Goal: Transaction & Acquisition: Obtain resource

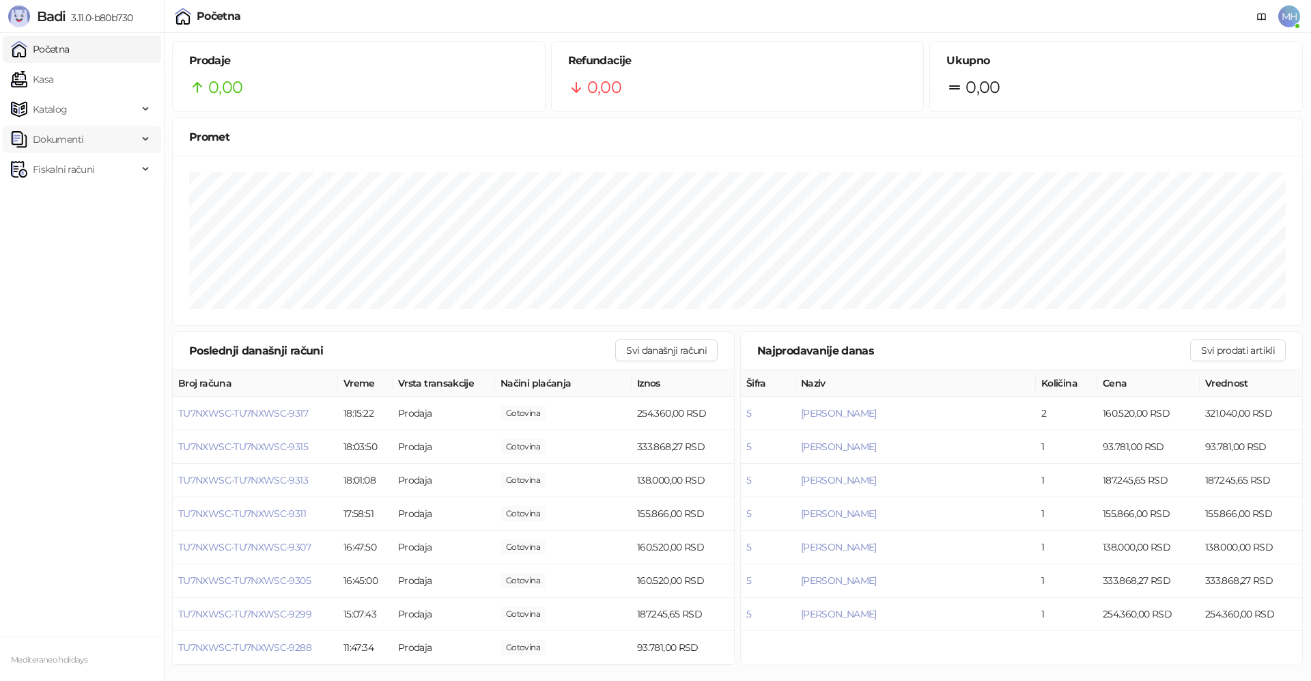
click at [63, 137] on span "Dokumenti" at bounding box center [58, 139] width 51 height 27
click at [64, 239] on span "Fiskalni računi" at bounding box center [63, 232] width 61 height 27
click at [58, 260] on link "Izdati računi" at bounding box center [53, 262] width 74 height 27
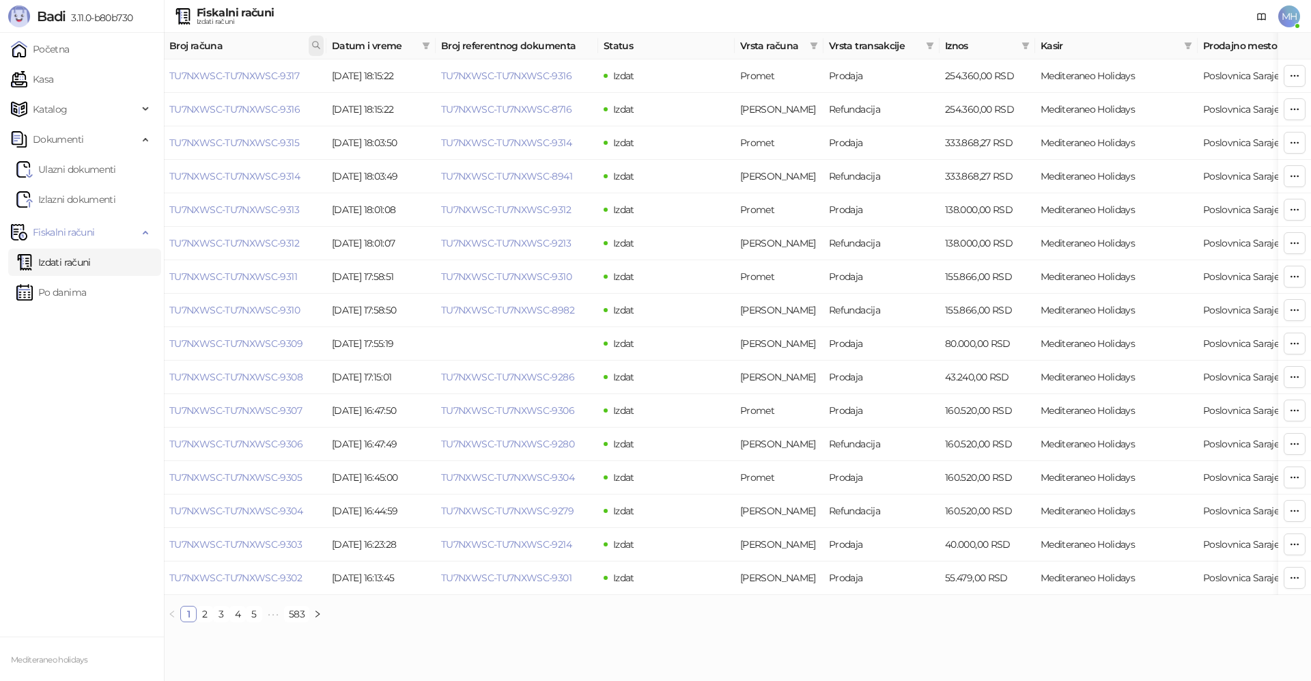
click at [311, 46] on icon at bounding box center [316, 45] width 10 height 10
type input "****"
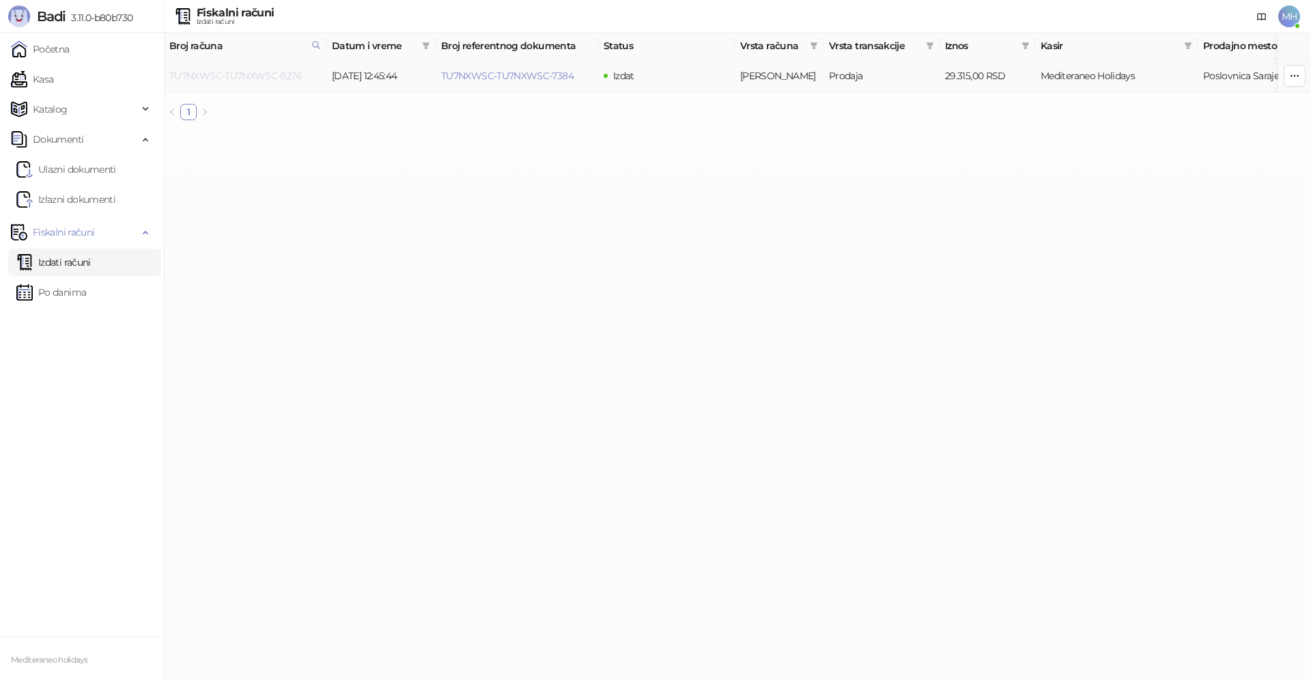
click at [279, 71] on link "TU7NXWSC-TU7NXWSC-8276" at bounding box center [235, 76] width 132 height 12
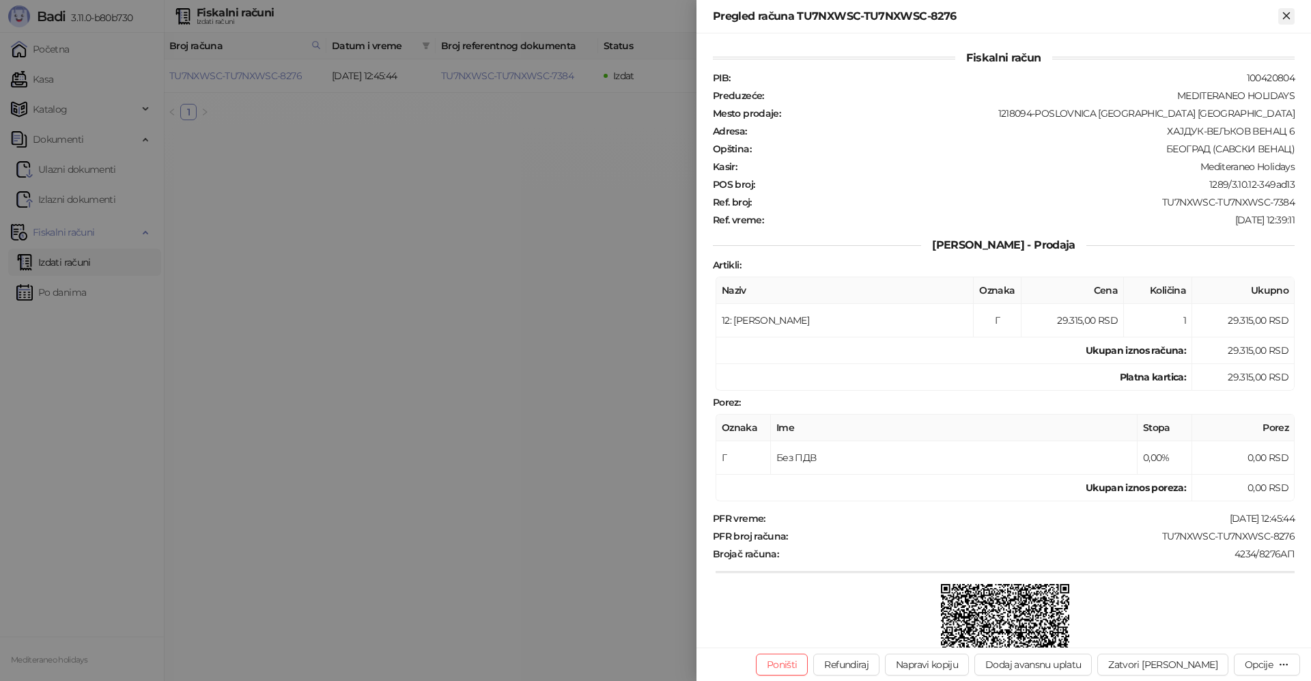
click at [1287, 17] on icon "Zatvori" at bounding box center [1286, 15] width 6 height 6
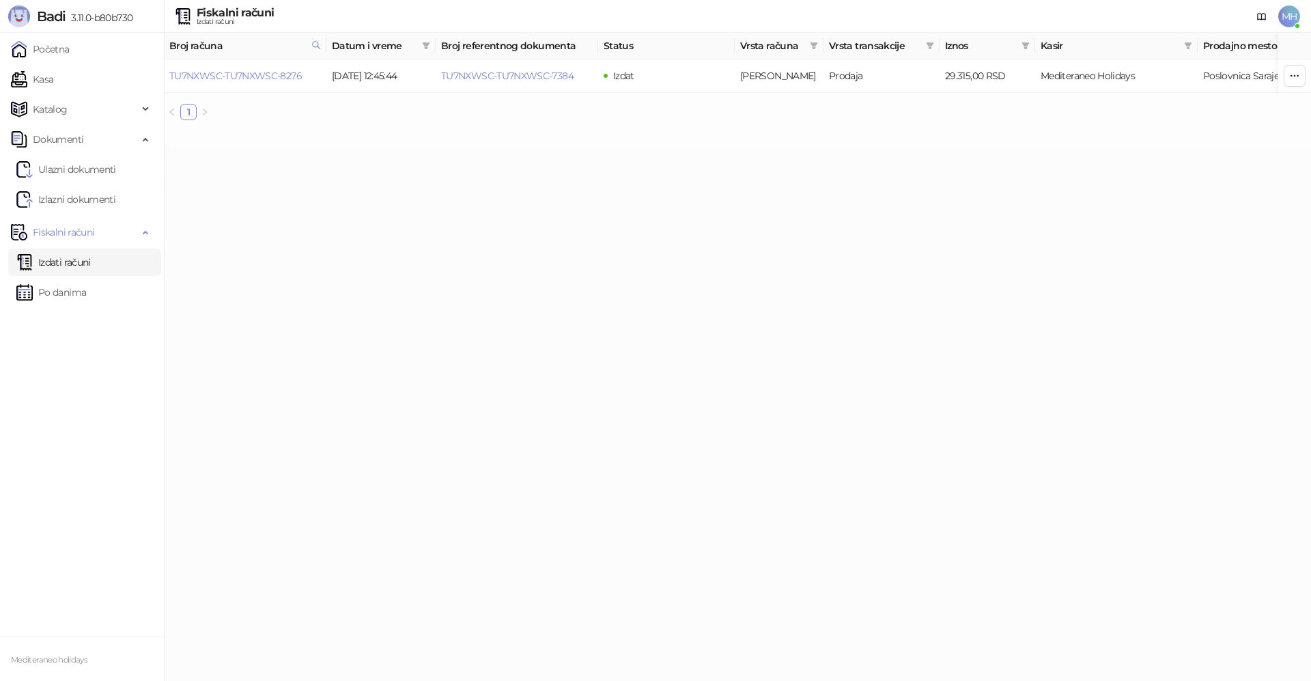
click at [66, 268] on link "Izdati računi" at bounding box center [53, 262] width 74 height 27
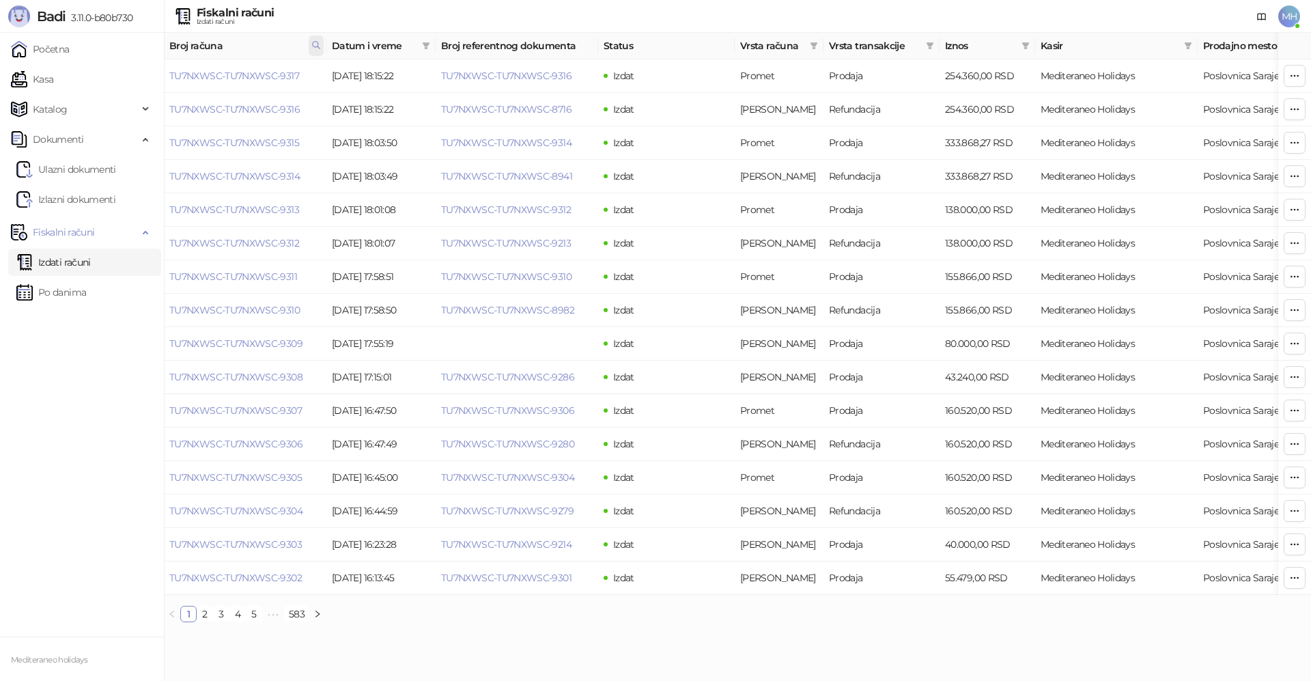
click at [313, 44] on icon at bounding box center [316, 45] width 7 height 7
click at [120, 84] on body "Badi 3.11.0-b80b730 Početna Kasa Katalog Dokumenti Ulazni dokumenti Izlazni dok…" at bounding box center [655, 316] width 1311 height 633
click at [317, 106] on button "U redu" at bounding box center [298, 105] width 40 height 16
click at [313, 41] on icon at bounding box center [316, 45] width 10 height 10
click at [290, 105] on button "U redu" at bounding box center [298, 105] width 40 height 16
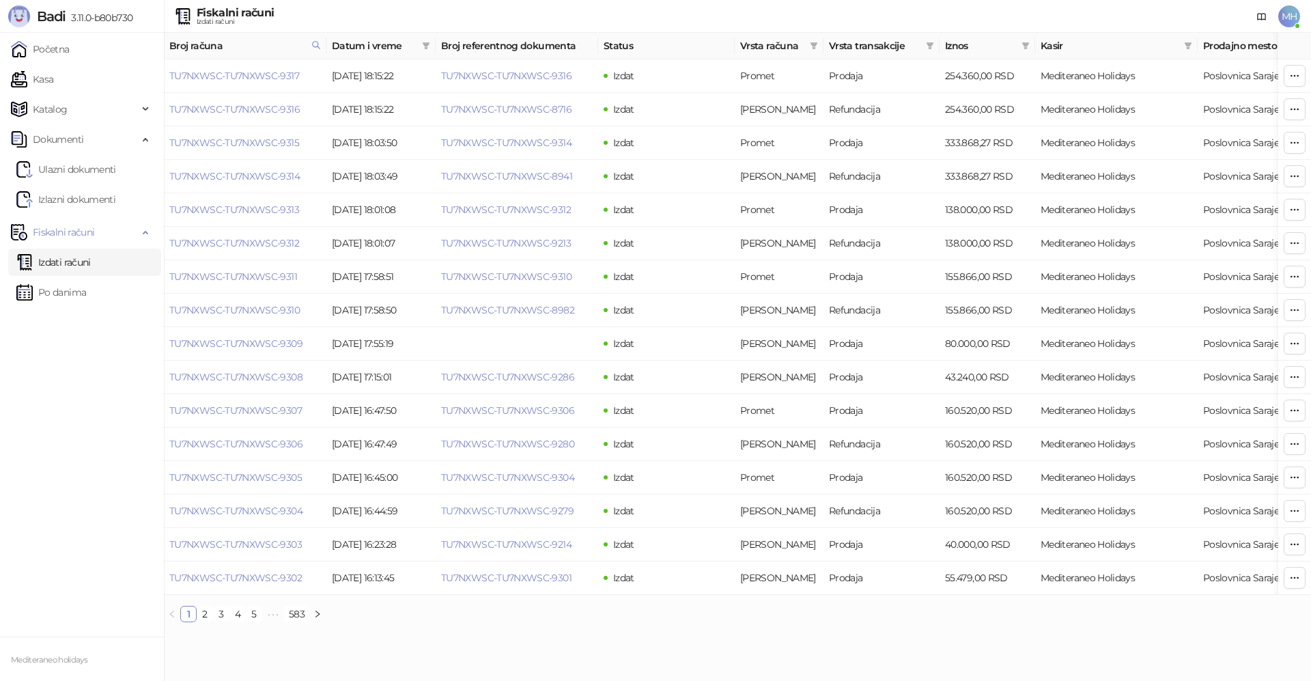
drag, startPoint x: 80, startPoint y: 270, endPoint x: 93, endPoint y: 253, distance: 21.4
click at [80, 269] on link "Izdati računi" at bounding box center [53, 262] width 74 height 27
click at [307, 44] on div "Broj računa" at bounding box center [245, 45] width 152 height 15
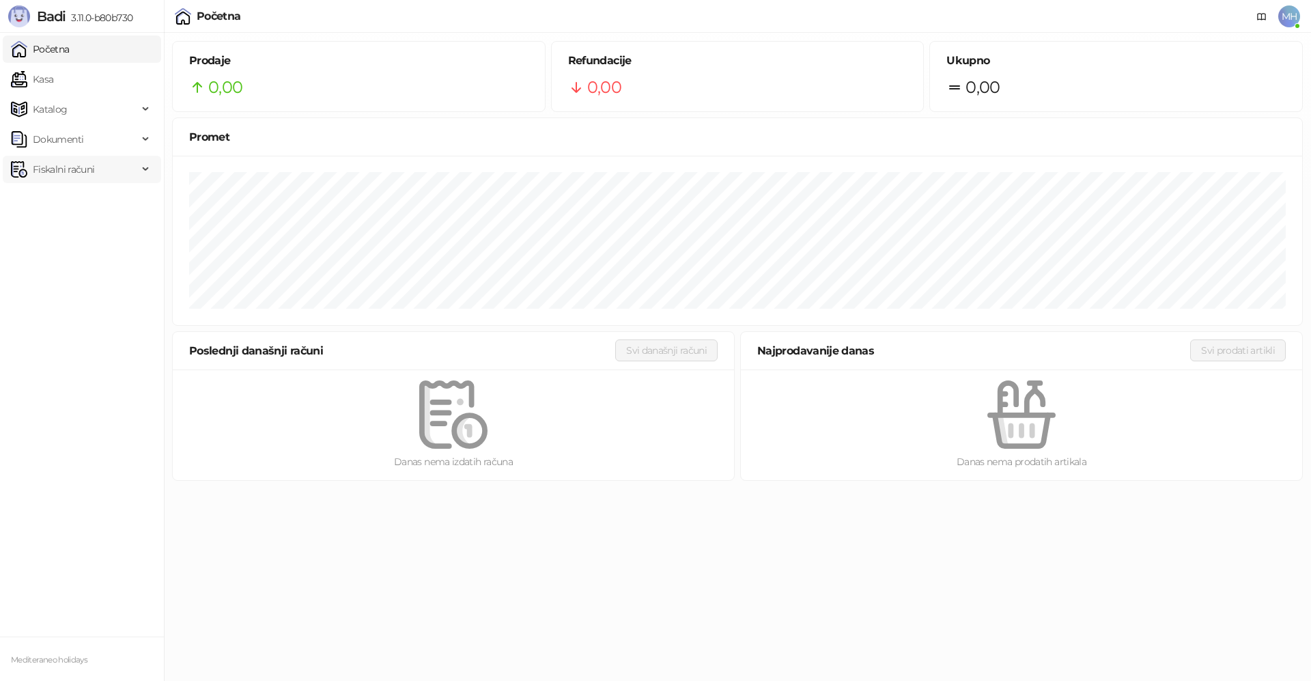
click at [71, 173] on span "Fiskalni računi" at bounding box center [63, 169] width 61 height 27
click at [70, 204] on link "Izdati računi" at bounding box center [53, 199] width 74 height 27
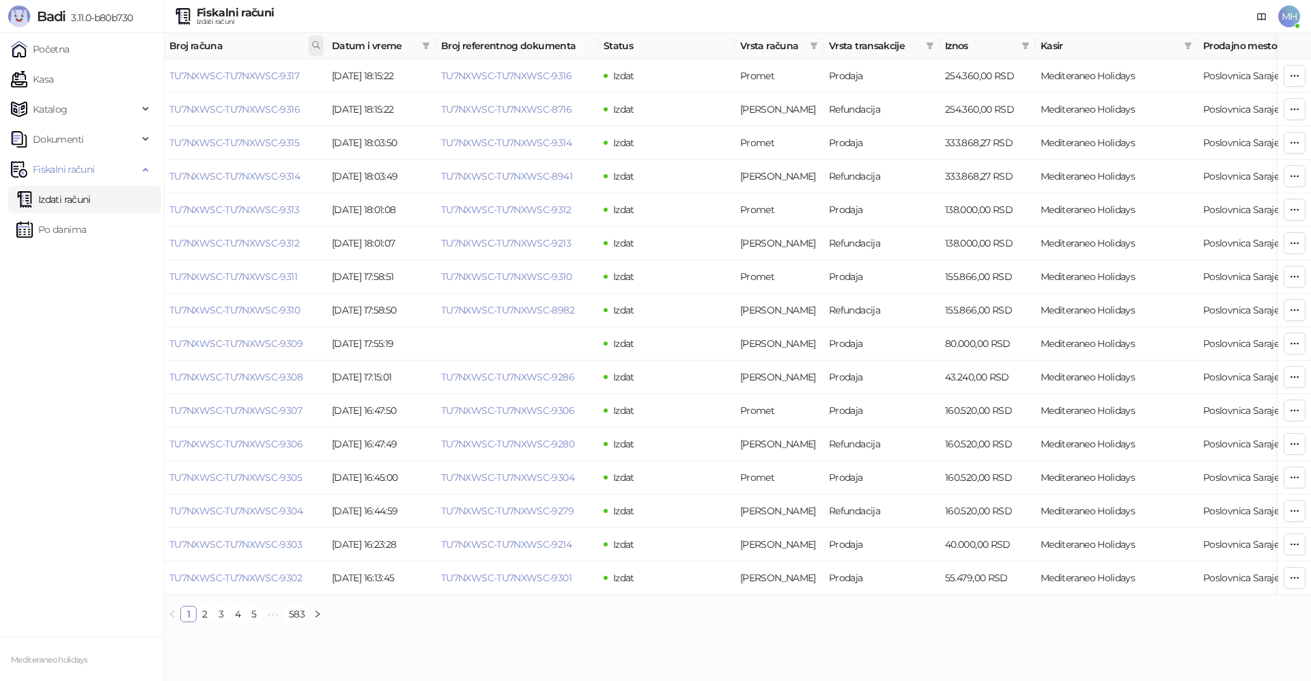
click at [318, 42] on icon at bounding box center [316, 45] width 7 height 7
type input "****"
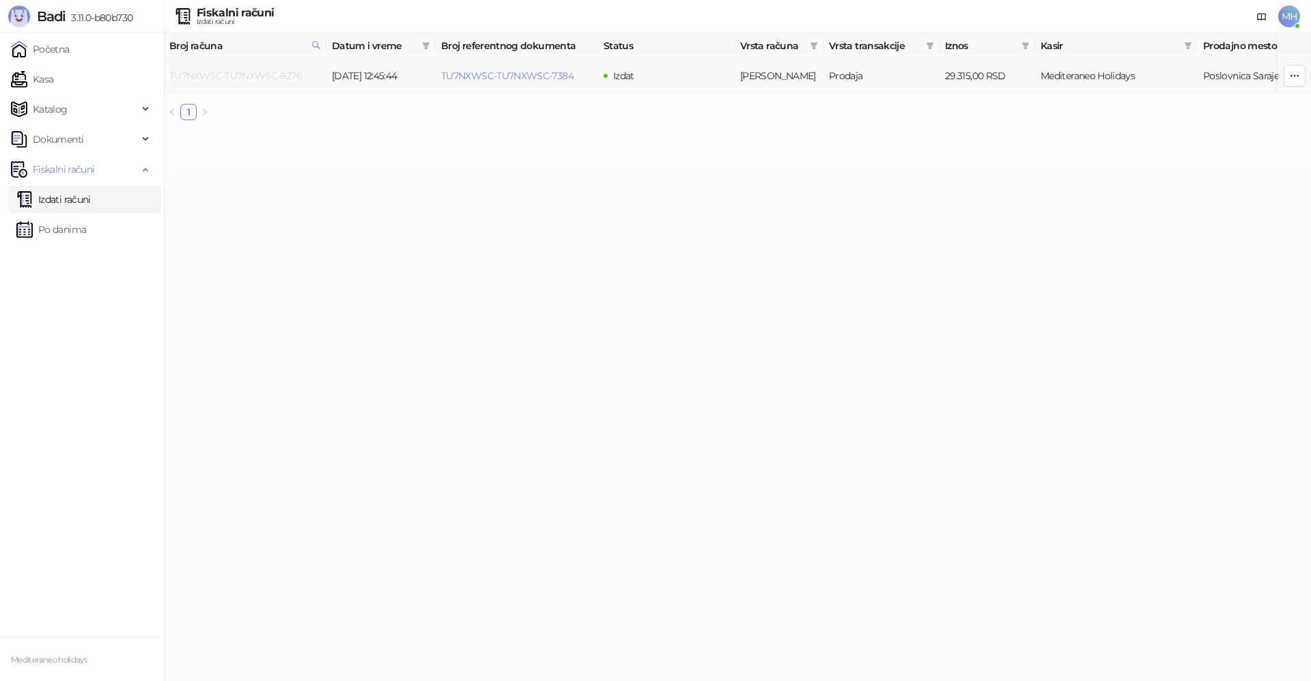
click at [277, 73] on link "TU7NXWSC-TU7NXWSC-8276" at bounding box center [235, 76] width 132 height 12
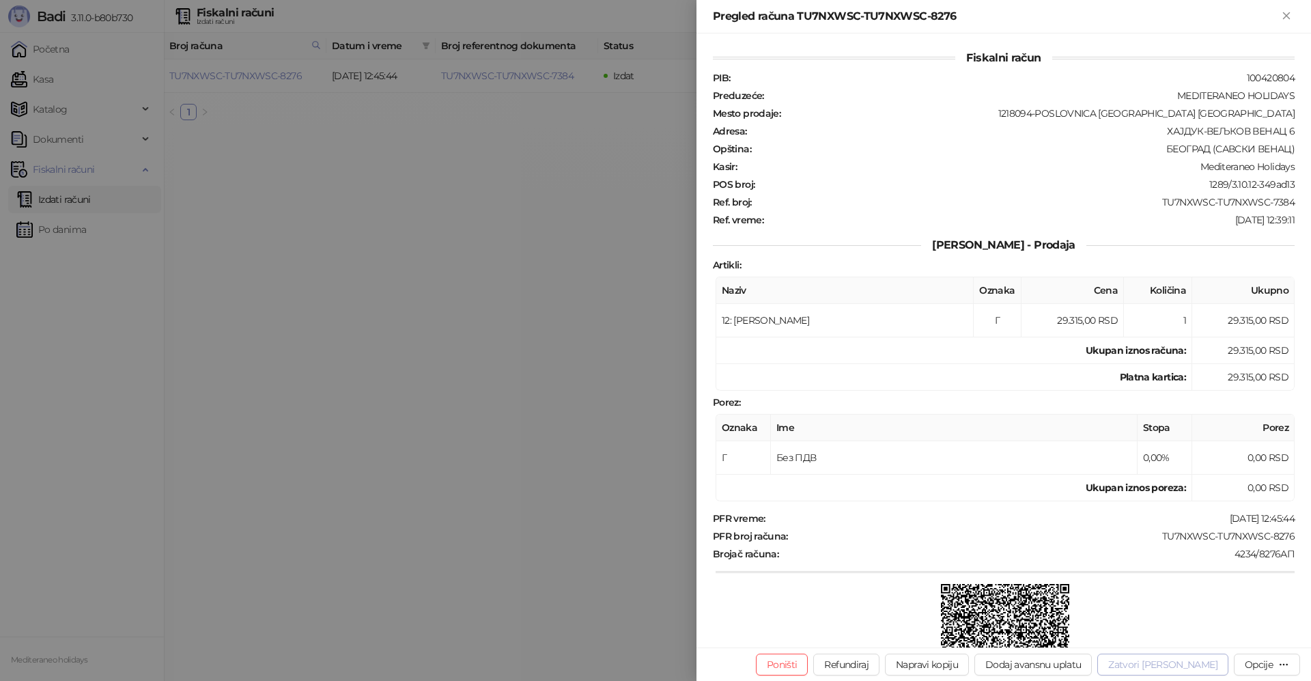
click at [1169, 664] on button "Zatvori [PERSON_NAME]" at bounding box center [1162, 665] width 131 height 22
type input "**********"
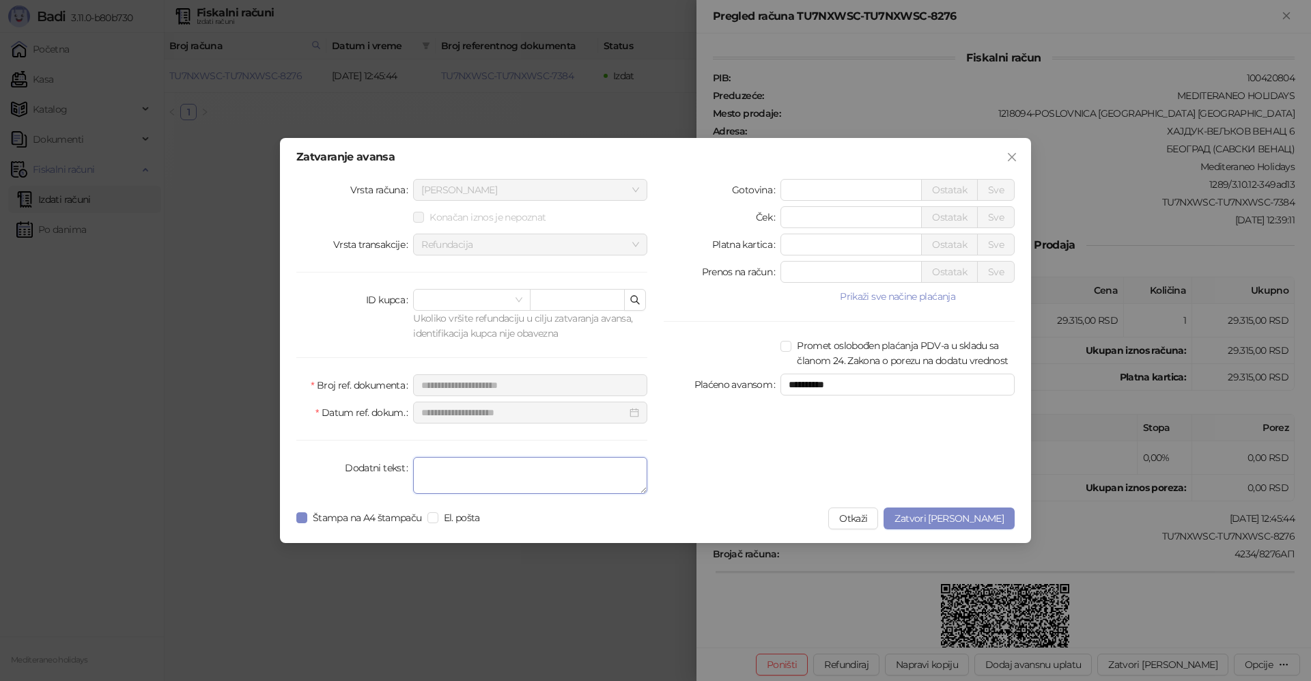
click at [487, 466] on textarea "Dodatni tekst" at bounding box center [530, 475] width 234 height 37
type textarea "*******"
click at [961, 520] on span "Zatvori [PERSON_NAME]" at bounding box center [949, 518] width 109 height 12
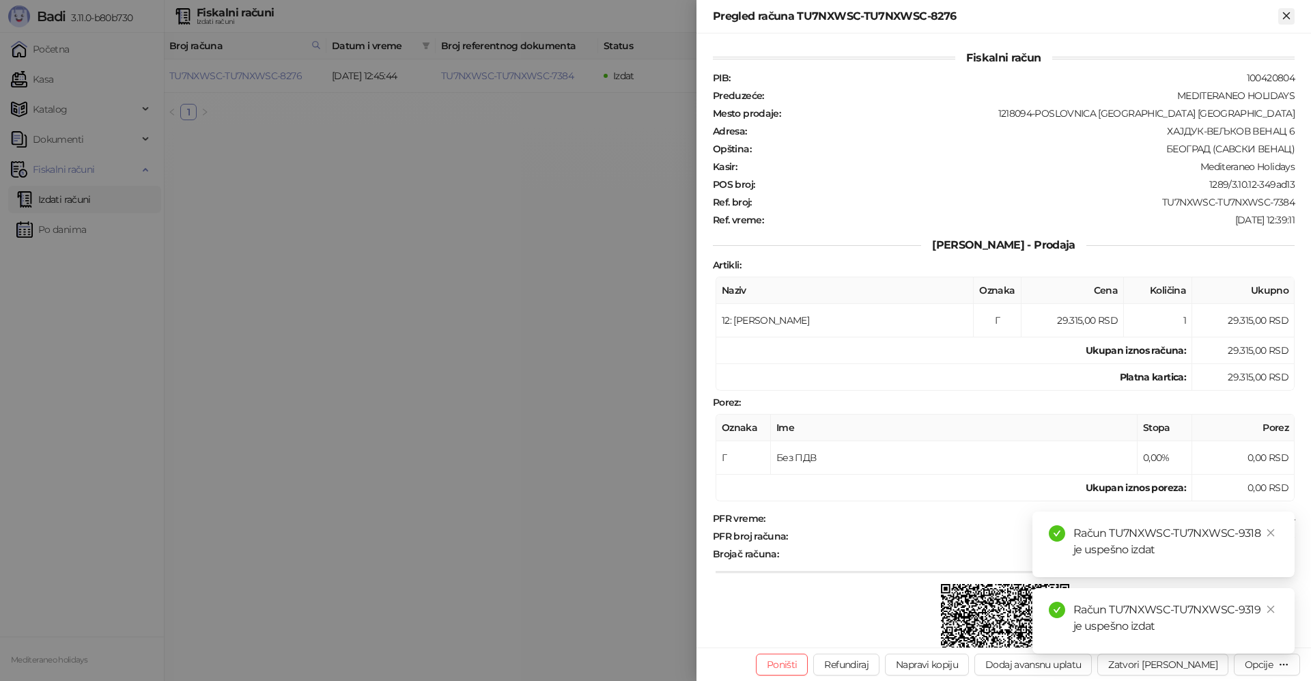
click at [1288, 16] on icon "Zatvori" at bounding box center [1286, 15] width 6 height 6
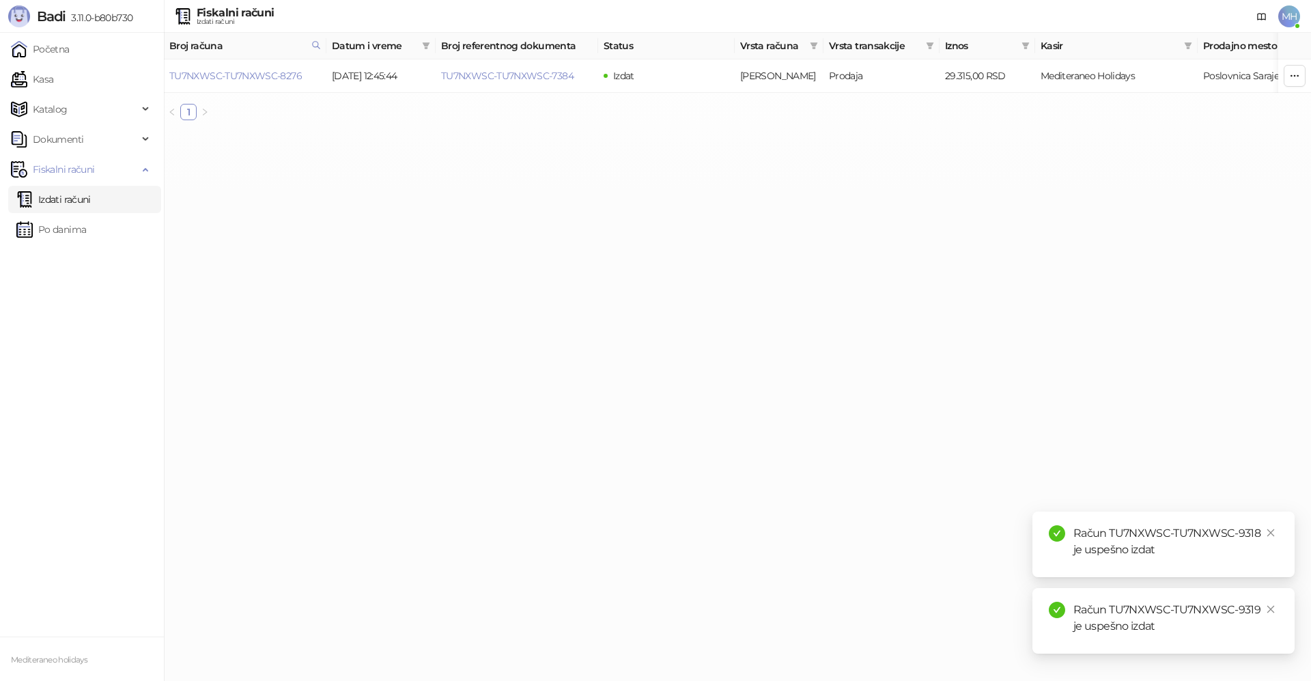
click at [63, 200] on link "Izdati računi" at bounding box center [53, 199] width 74 height 27
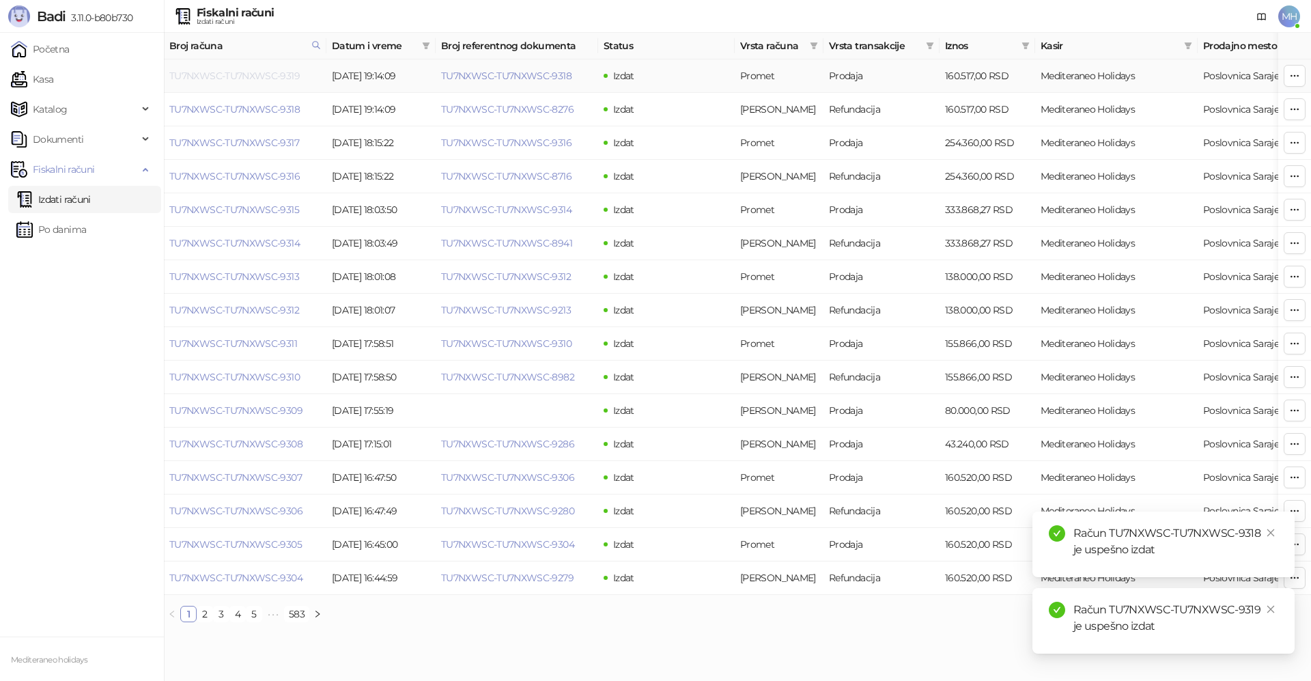
click at [277, 76] on link "TU7NXWSC-TU7NXWSC-9319" at bounding box center [234, 76] width 130 height 12
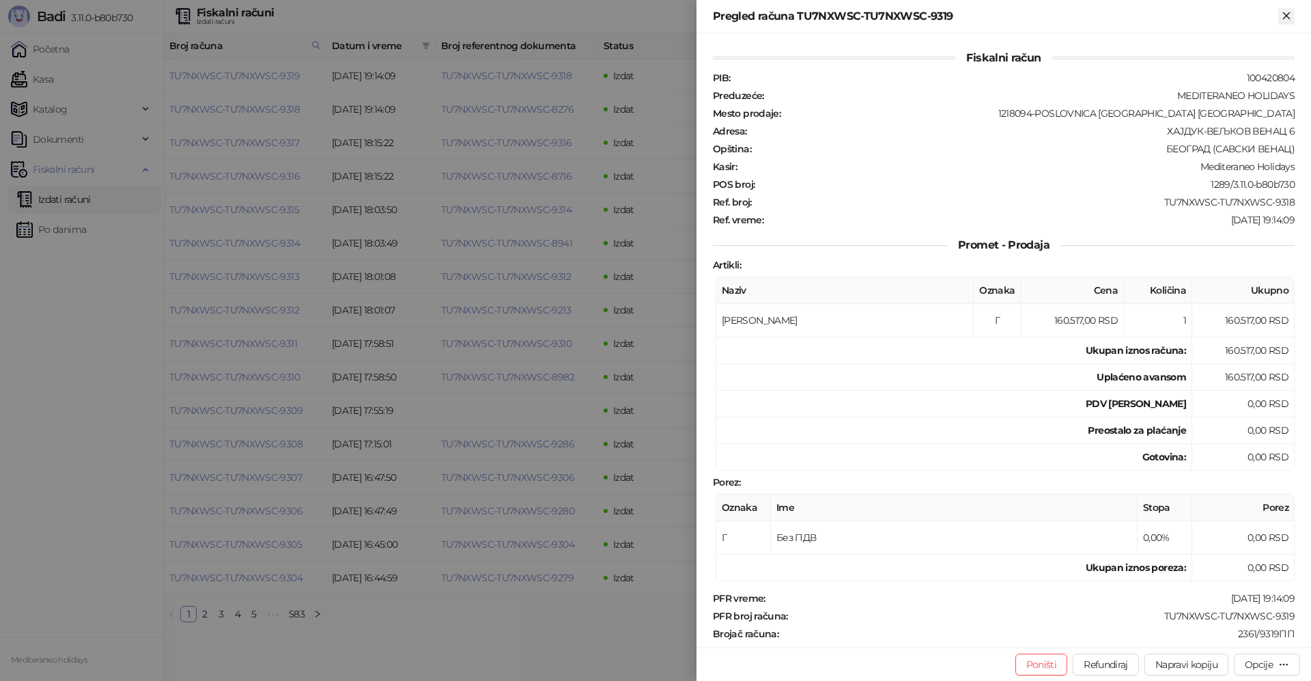
click at [1281, 16] on icon "Zatvori" at bounding box center [1286, 16] width 12 height 12
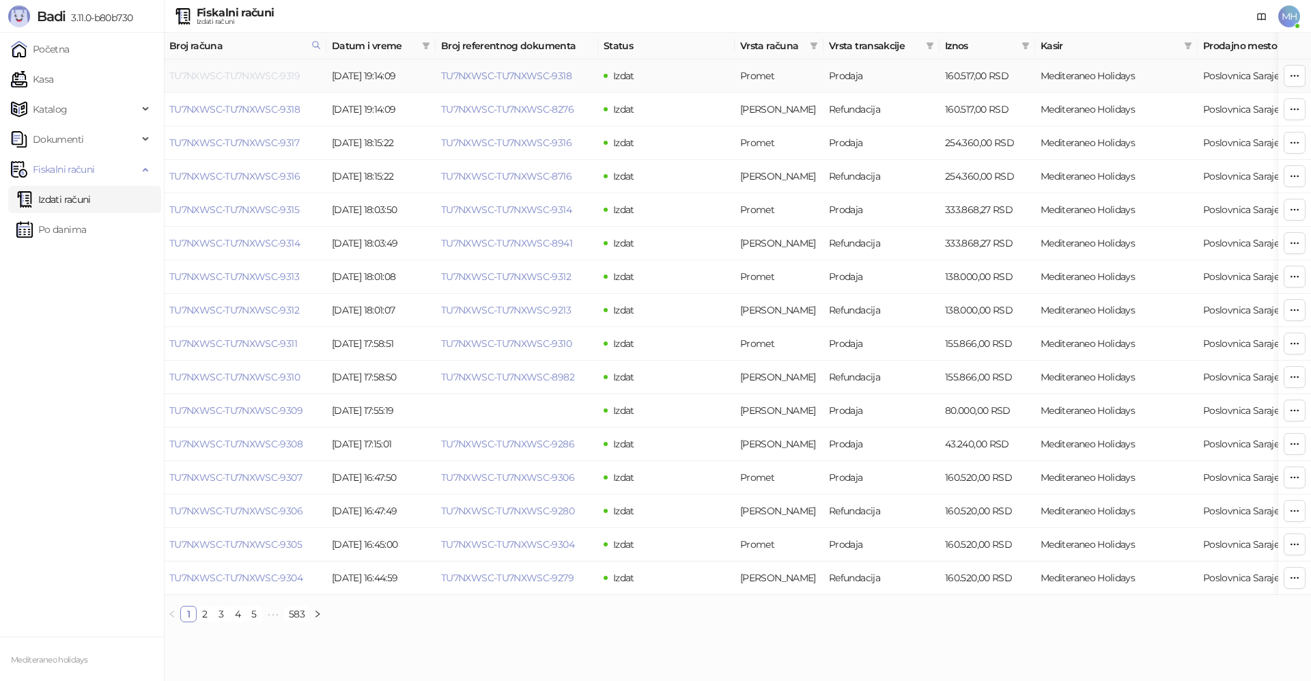
click at [262, 78] on link "TU7NXWSC-TU7NXWSC-9319" at bounding box center [234, 76] width 130 height 12
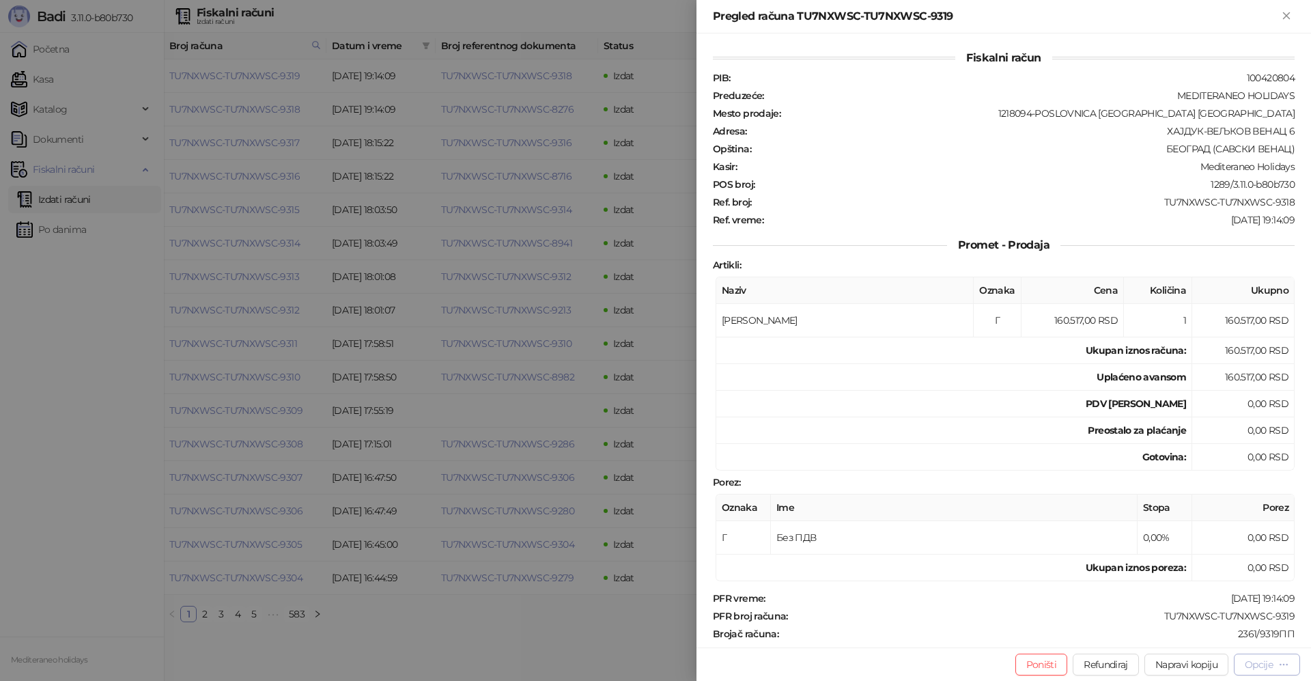
click at [1251, 662] on div "Opcije" at bounding box center [1259, 664] width 28 height 12
click at [1162, 636] on span "Preuzmi u PDF formatu" at bounding box center [1219, 637] width 140 height 15
click at [1287, 12] on icon "Zatvori" at bounding box center [1286, 16] width 12 height 12
